Goal: Task Accomplishment & Management: Manage account settings

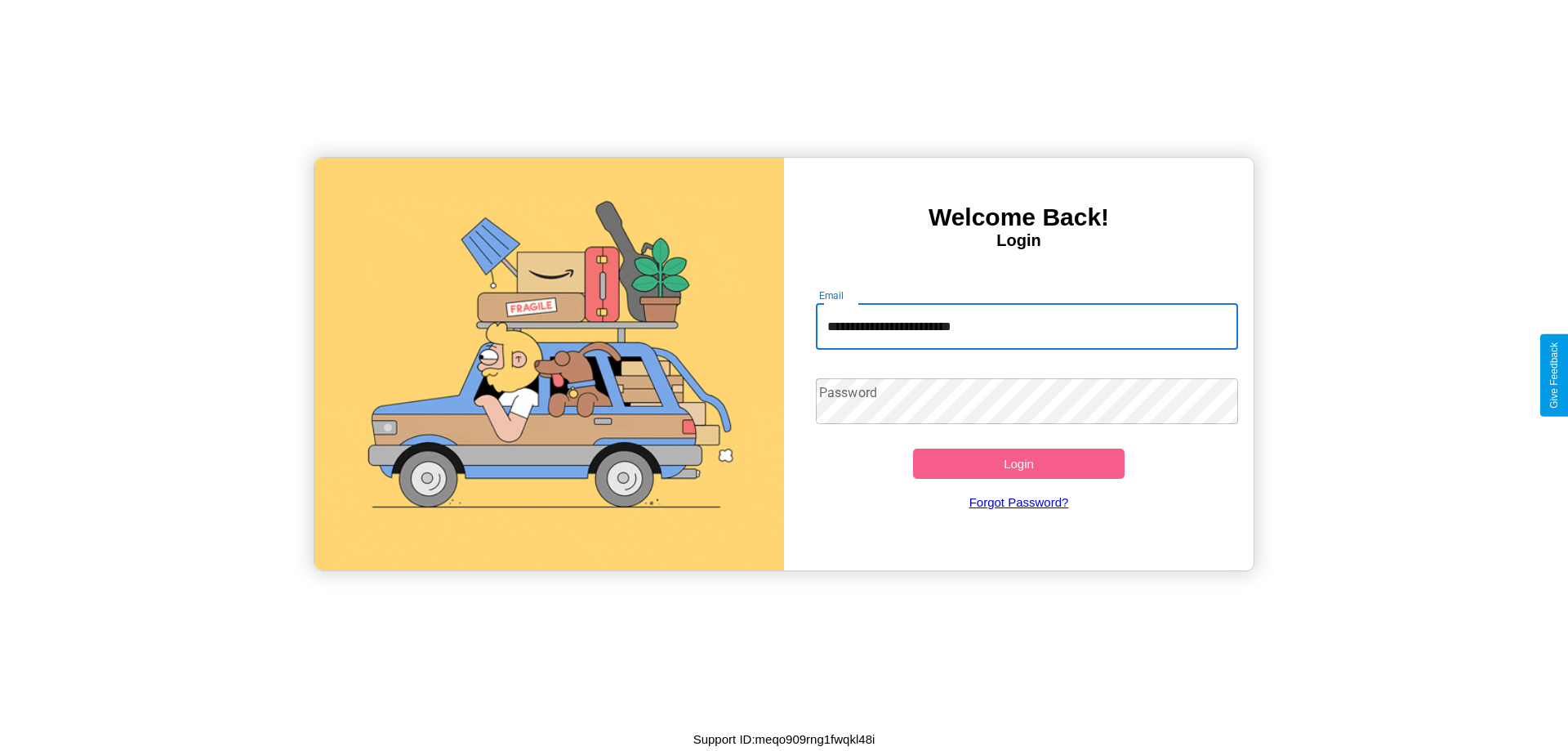
type input "**********"
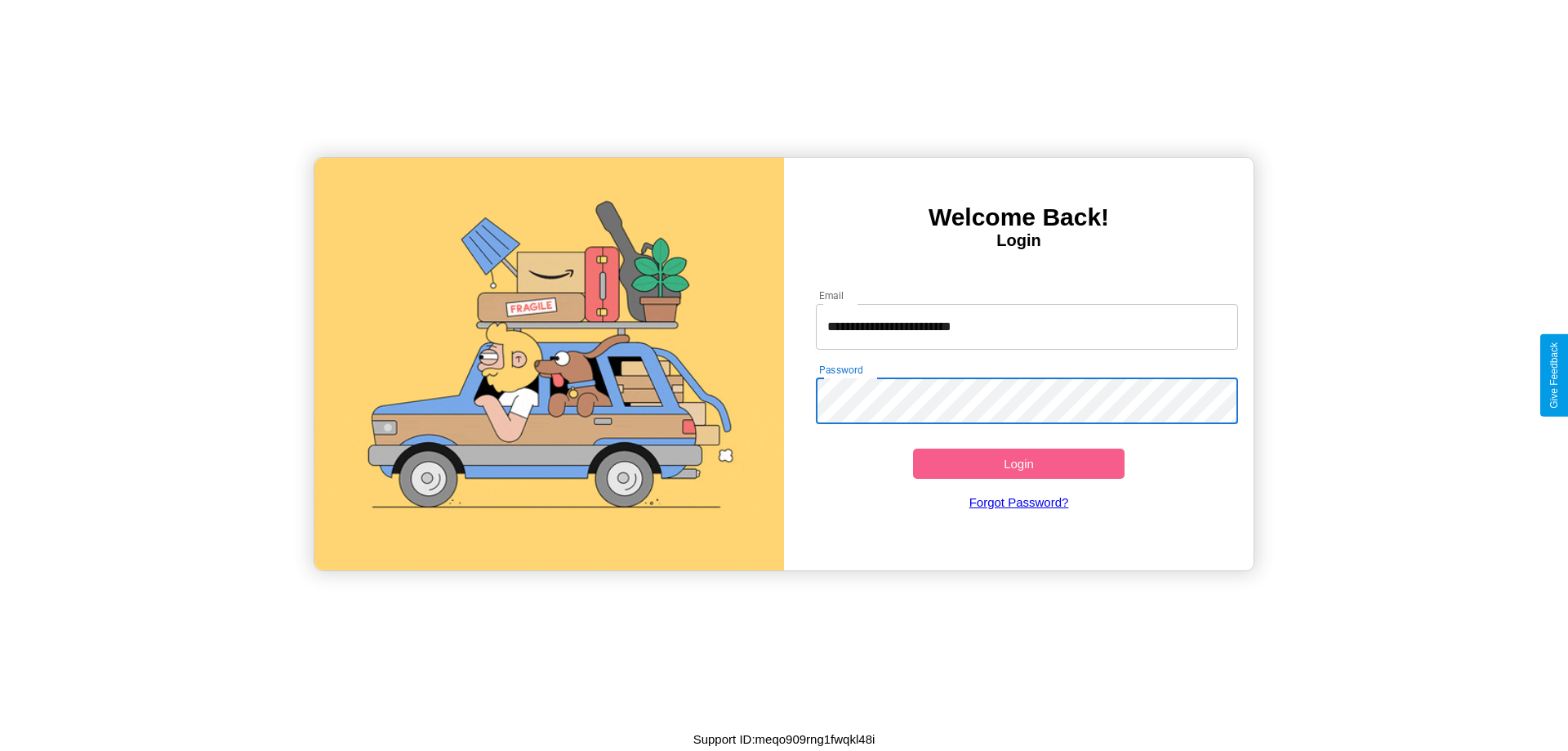
click at [1019, 463] on button "Login" at bounding box center [1018, 464] width 211 height 30
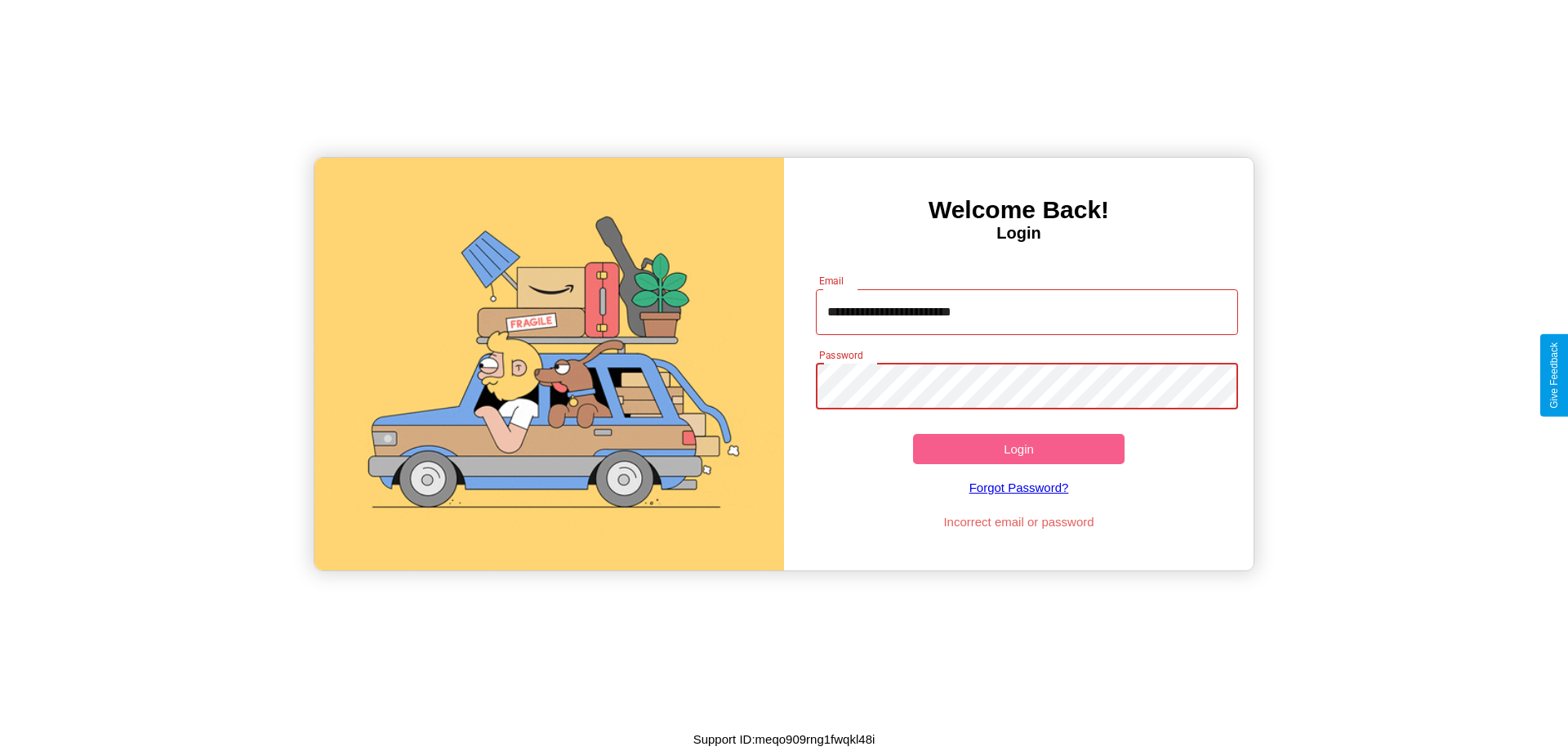
click at [1019, 449] on button "Login" at bounding box center [1018, 449] width 211 height 30
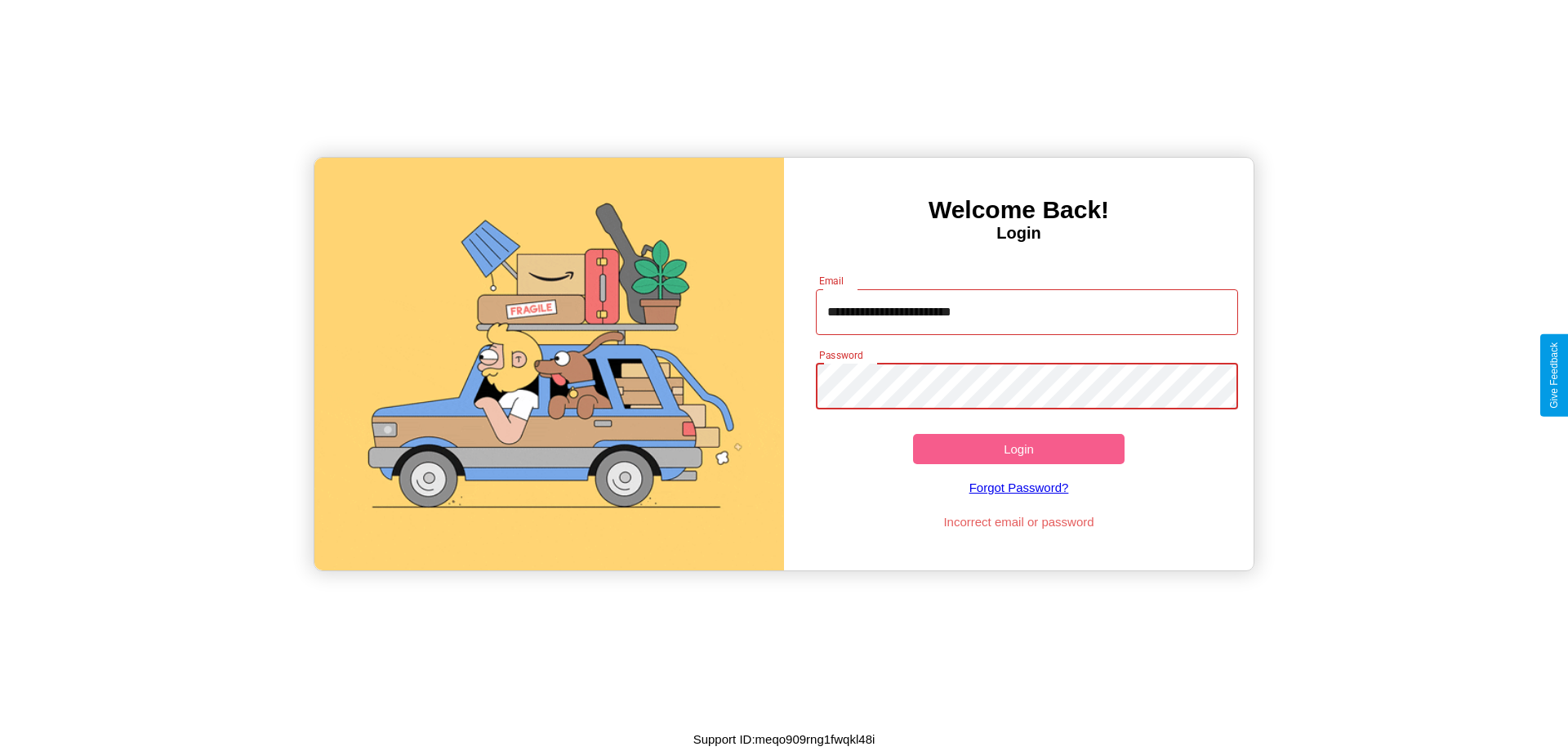
click at [1019, 449] on button "Login" at bounding box center [1018, 449] width 211 height 30
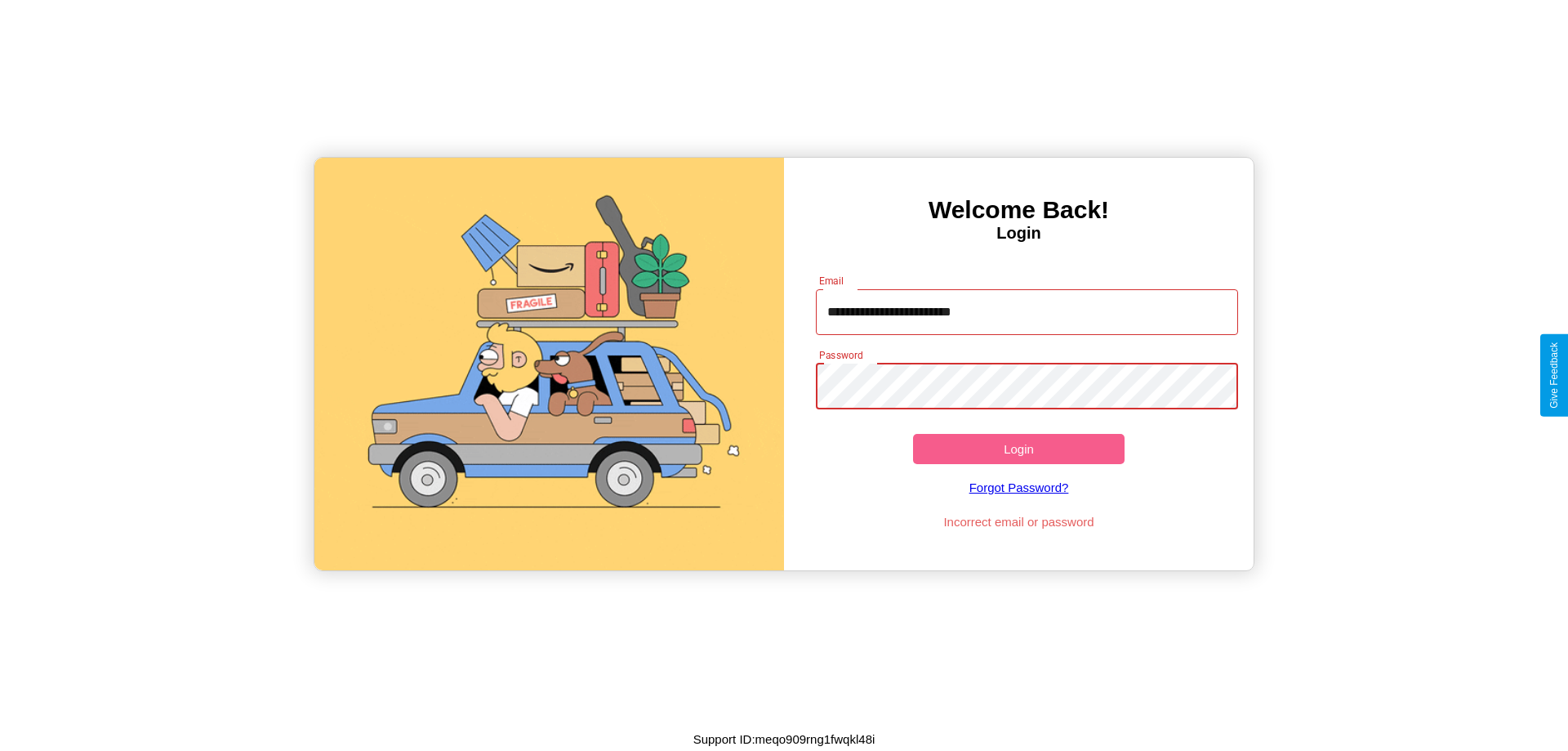
click at [1019, 449] on button "Login" at bounding box center [1018, 449] width 211 height 30
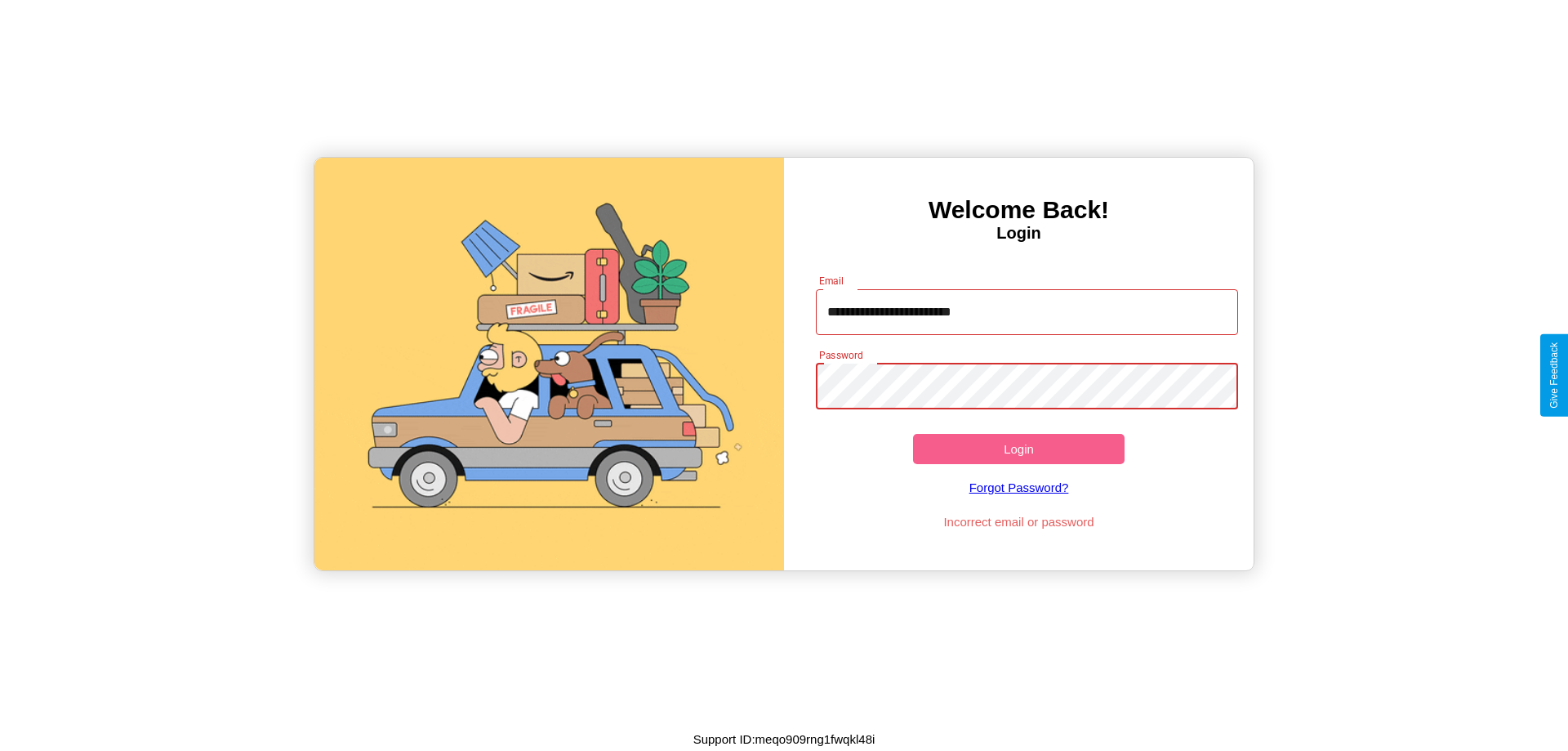
click at [1019, 449] on button "Login" at bounding box center [1018, 449] width 211 height 30
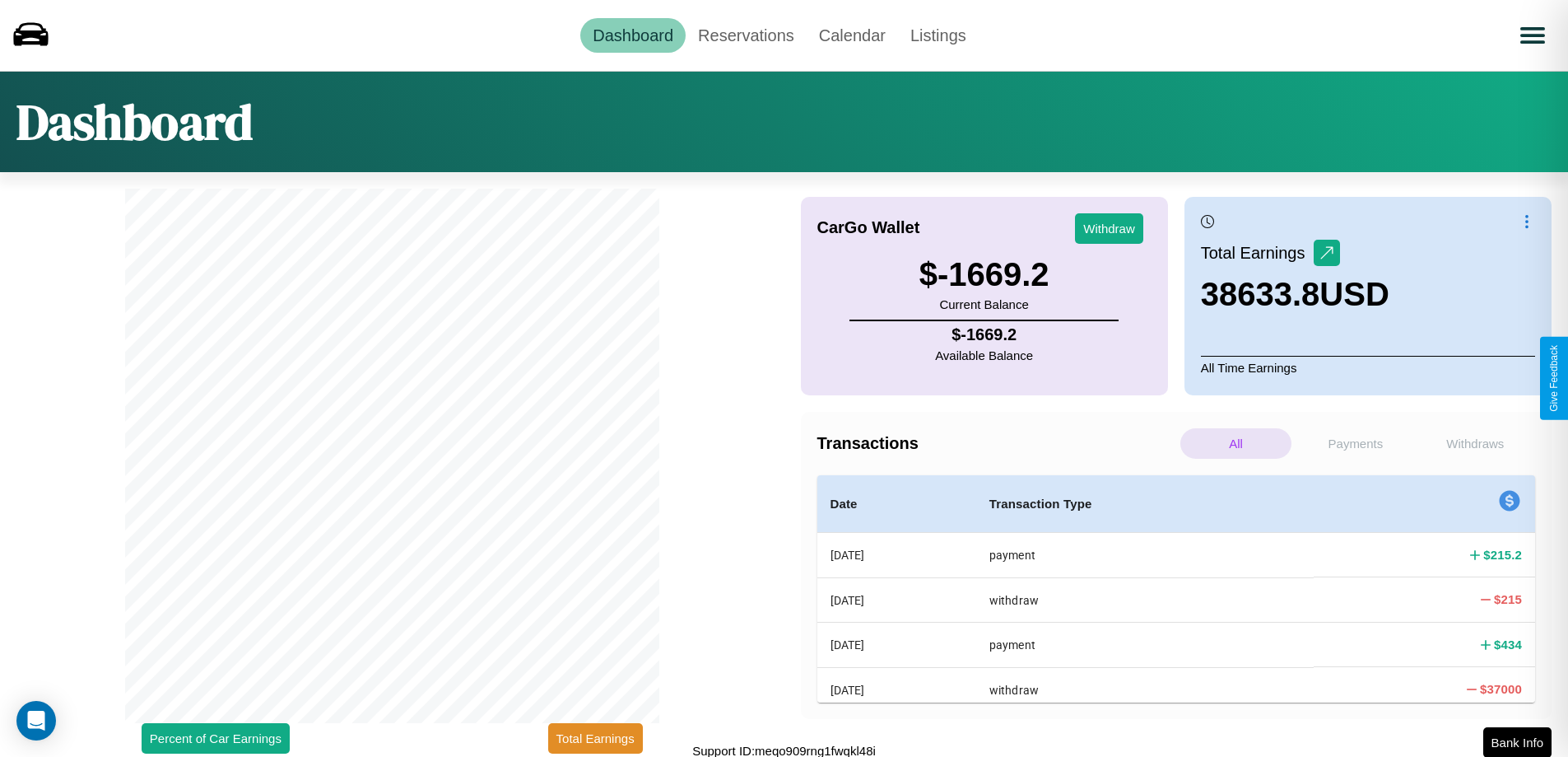
scroll to position [5, 0]
